Goal: Transaction & Acquisition: Book appointment/travel/reservation

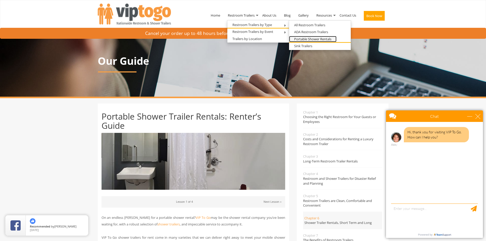
click at [306, 40] on link "Portable Shower Rentals" at bounding box center [312, 39] width 47 height 6
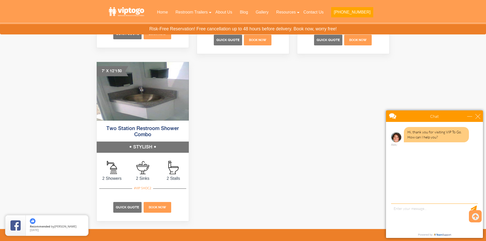
scroll to position [434, 0]
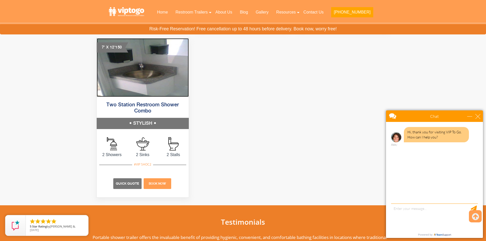
click at [154, 86] on img at bounding box center [143, 67] width 92 height 59
